Goal: Information Seeking & Learning: Learn about a topic

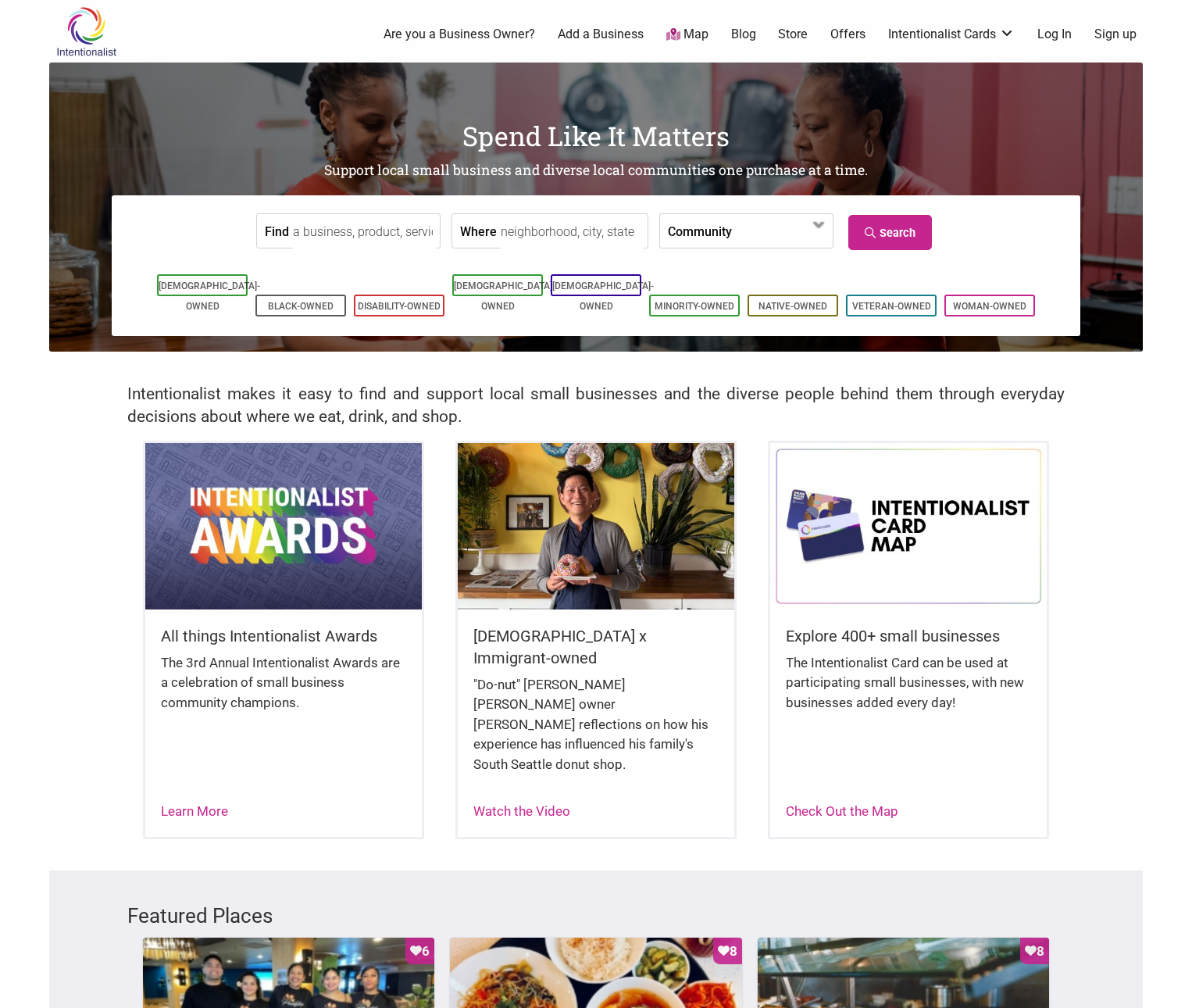
click at [341, 233] on input "Find" at bounding box center [365, 231] width 143 height 35
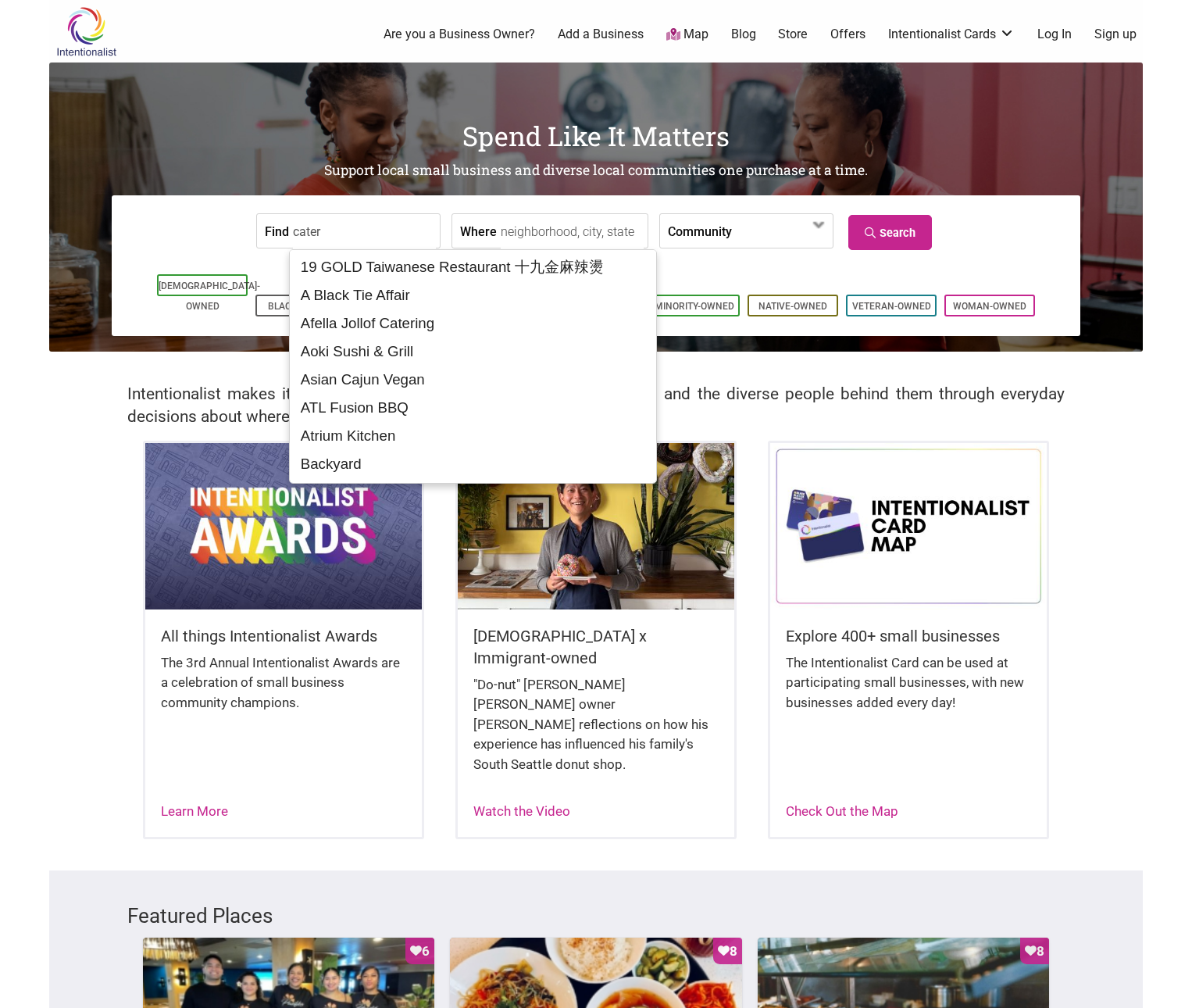
type input "cater"
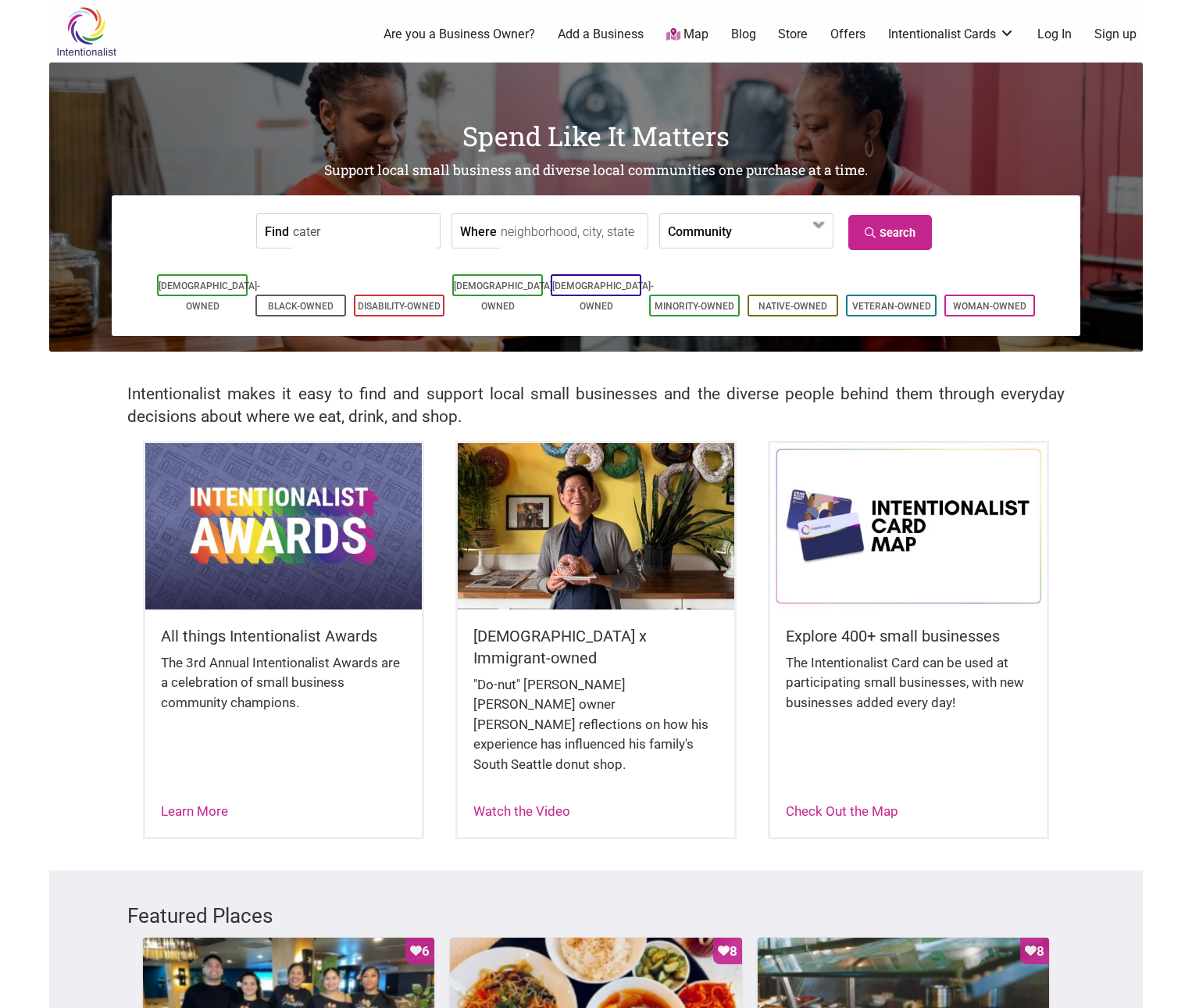
click at [537, 231] on input "Where" at bounding box center [573, 231] width 143 height 35
type input "White Center, WA, USA"
click at [908, 239] on link "Search" at bounding box center [890, 232] width 84 height 35
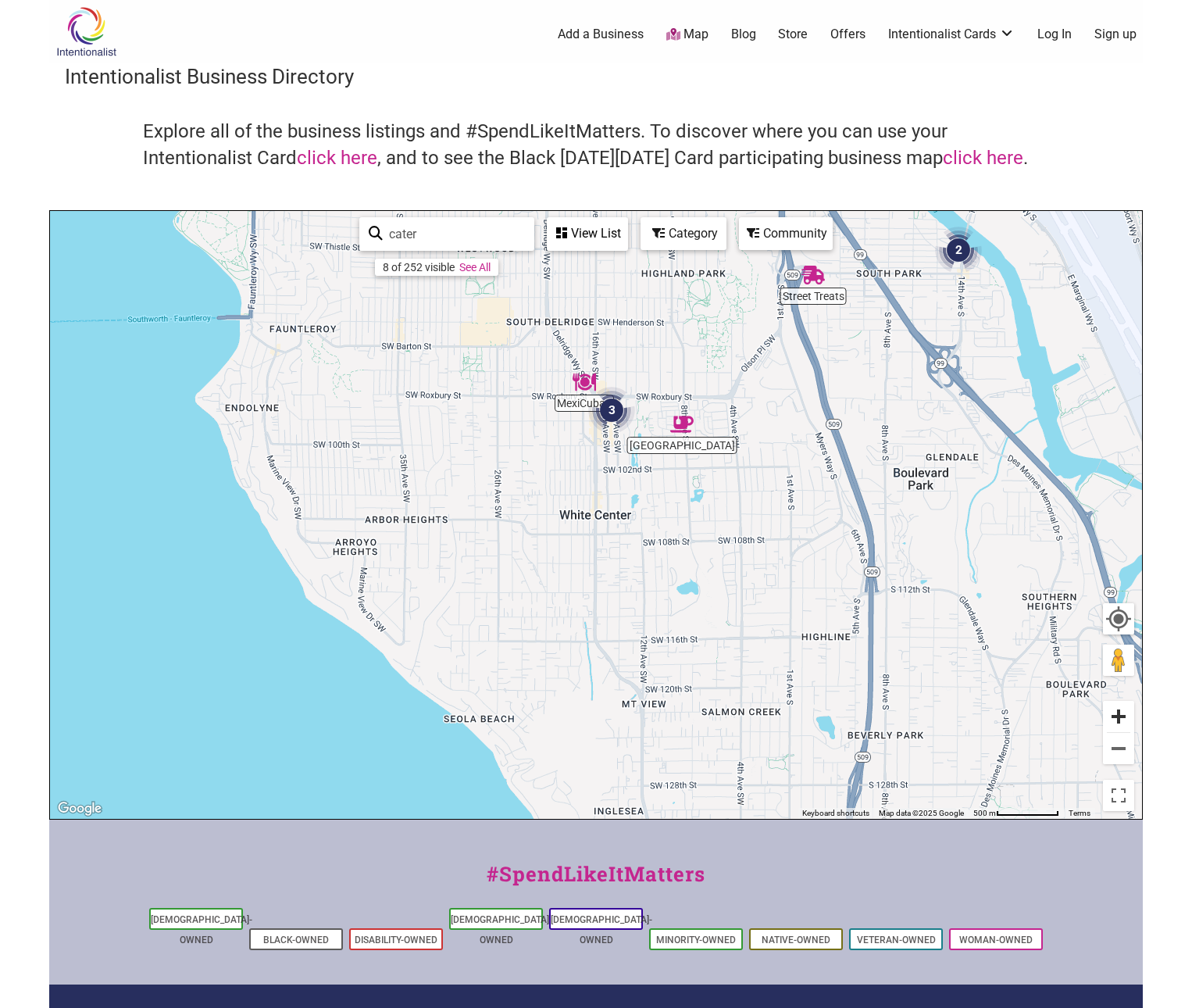
click at [1125, 712] on button "Zoom in" at bounding box center [1119, 716] width 31 height 31
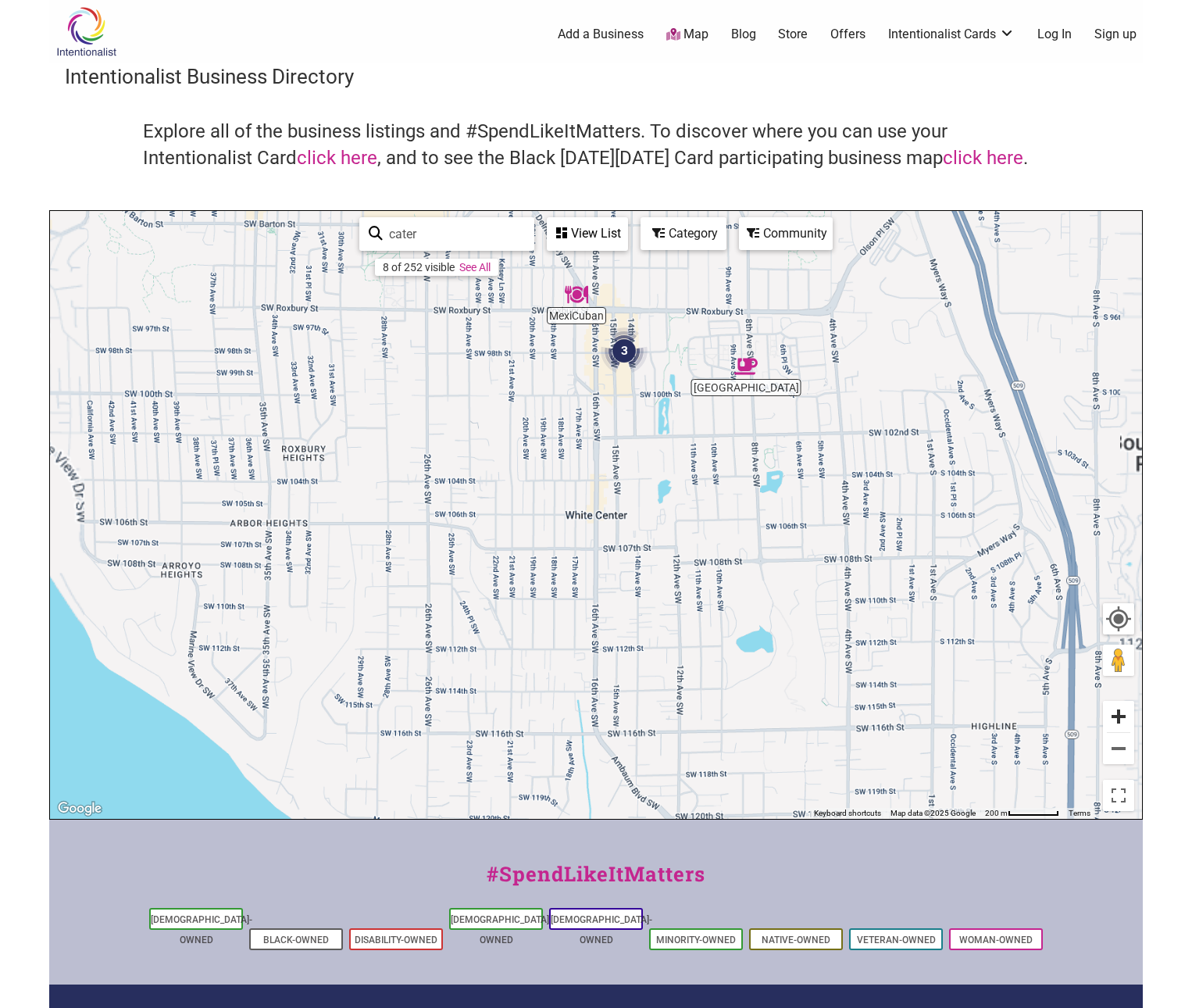
click at [1125, 712] on button "Zoom in" at bounding box center [1119, 716] width 31 height 31
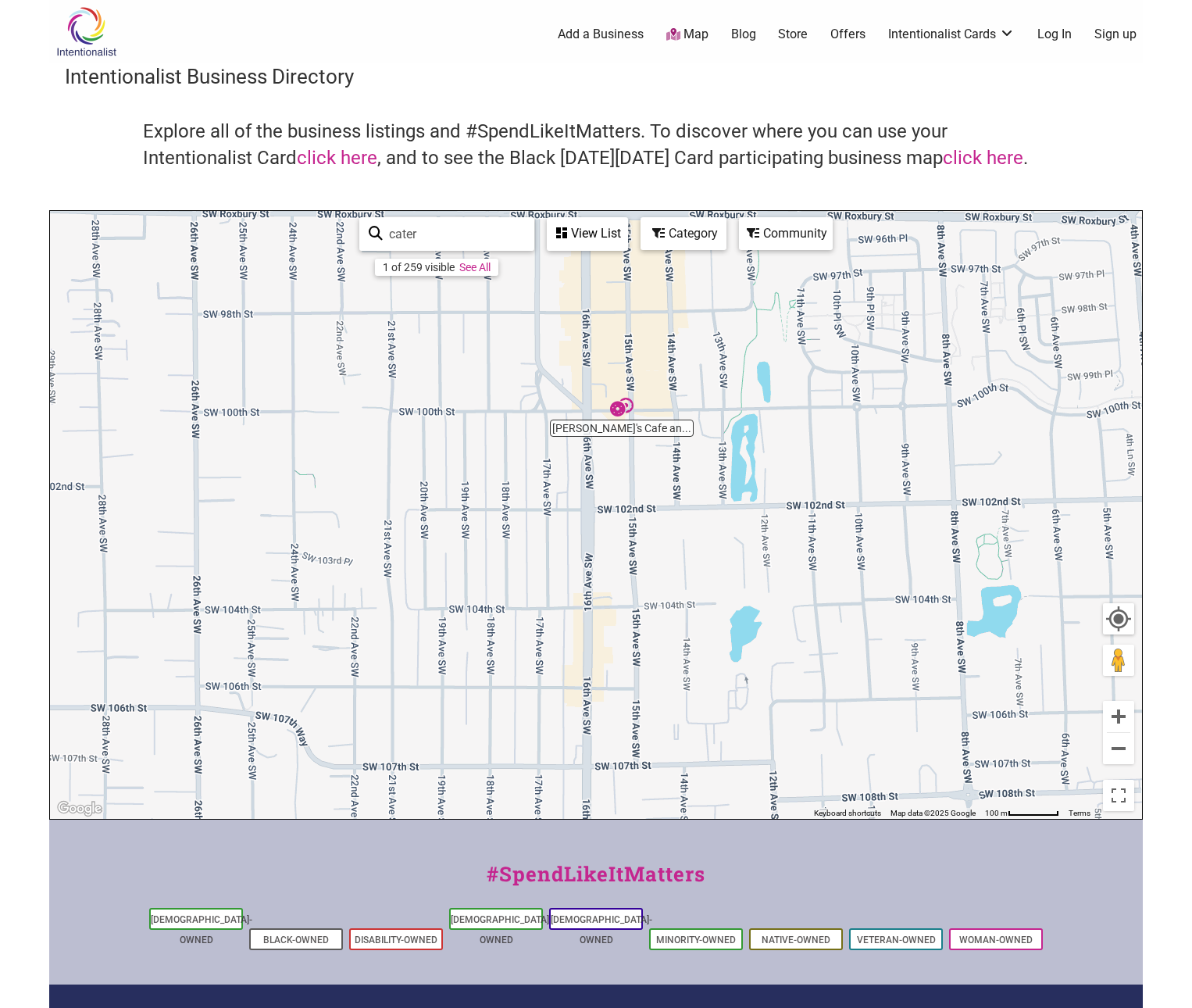
drag, startPoint x: 711, startPoint y: 413, endPoint x: 692, endPoint y: 587, distance: 175.0
click at [692, 587] on div "To navigate, press the arrow keys." at bounding box center [596, 515] width 1092 height 608
